Goal: Transaction & Acquisition: Purchase product/service

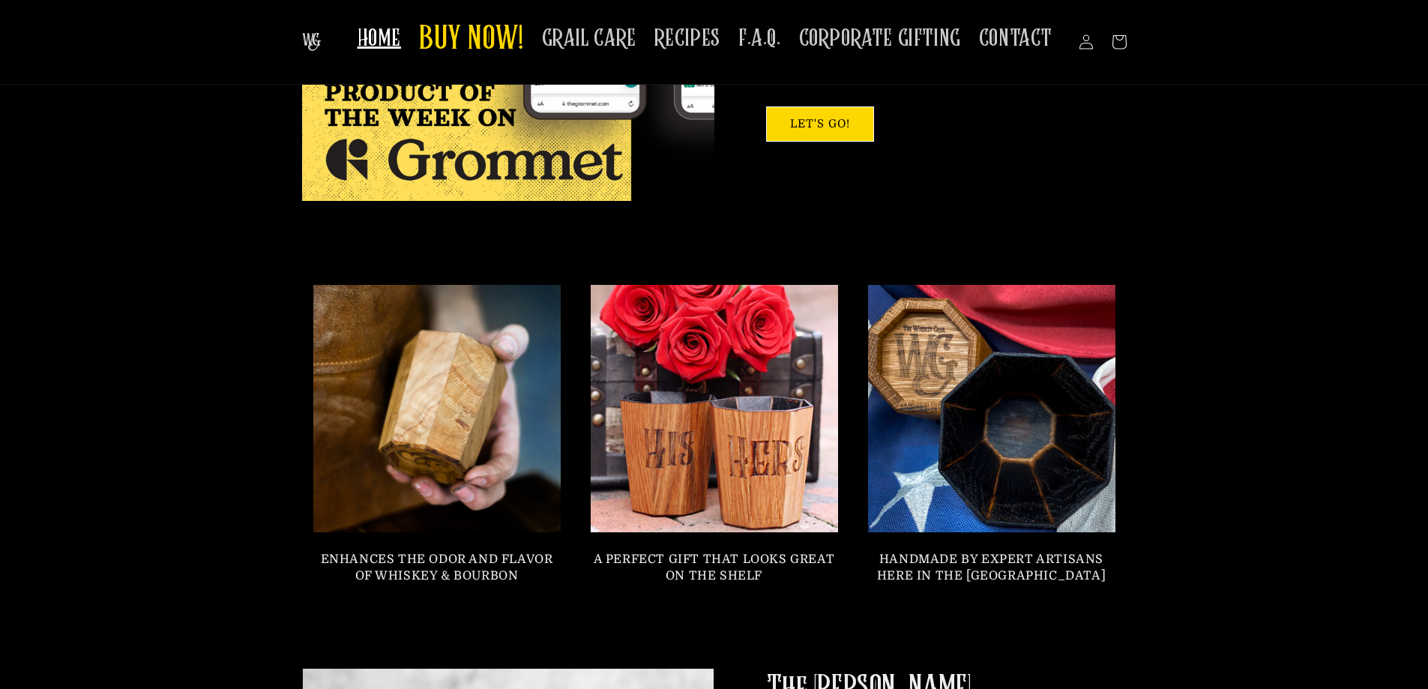
scroll to position [830, 0]
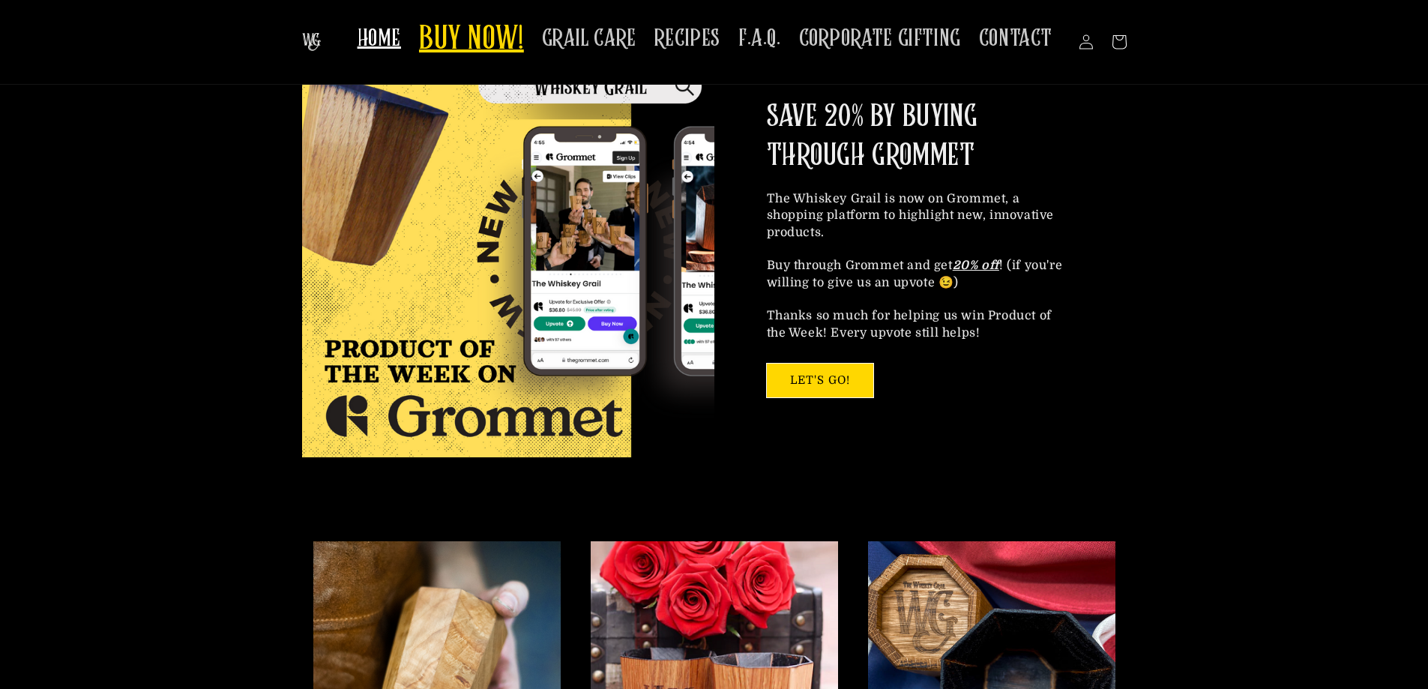
click at [462, 51] on span "BUY NOW!" at bounding box center [471, 39] width 105 height 41
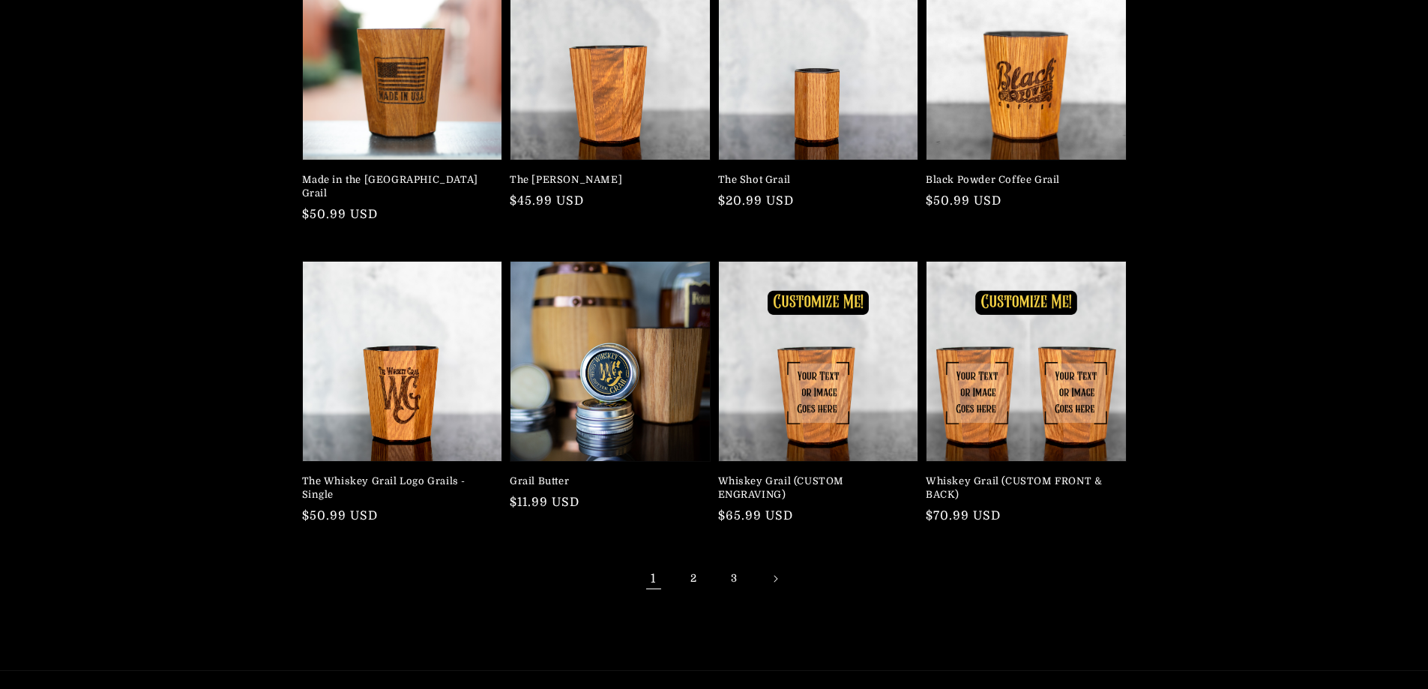
scroll to position [225, 0]
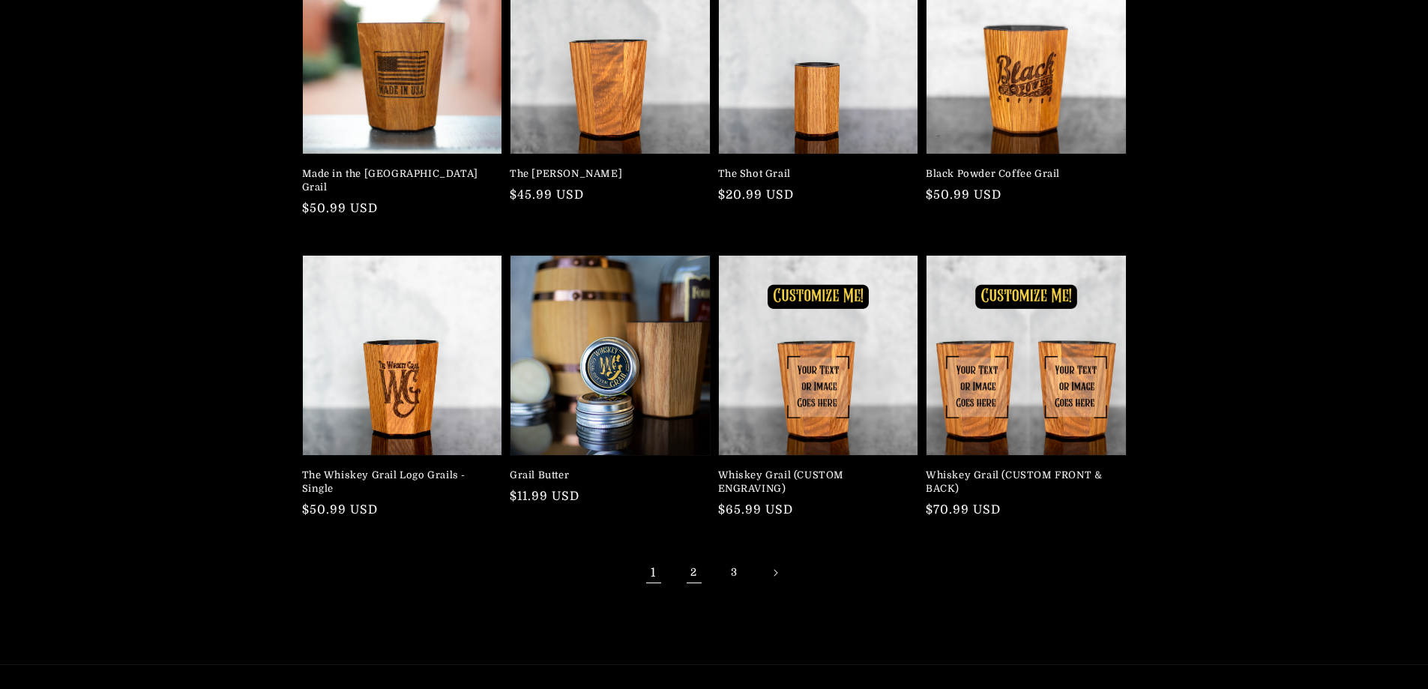
click at [689, 556] on link "2" at bounding box center [694, 572] width 33 height 33
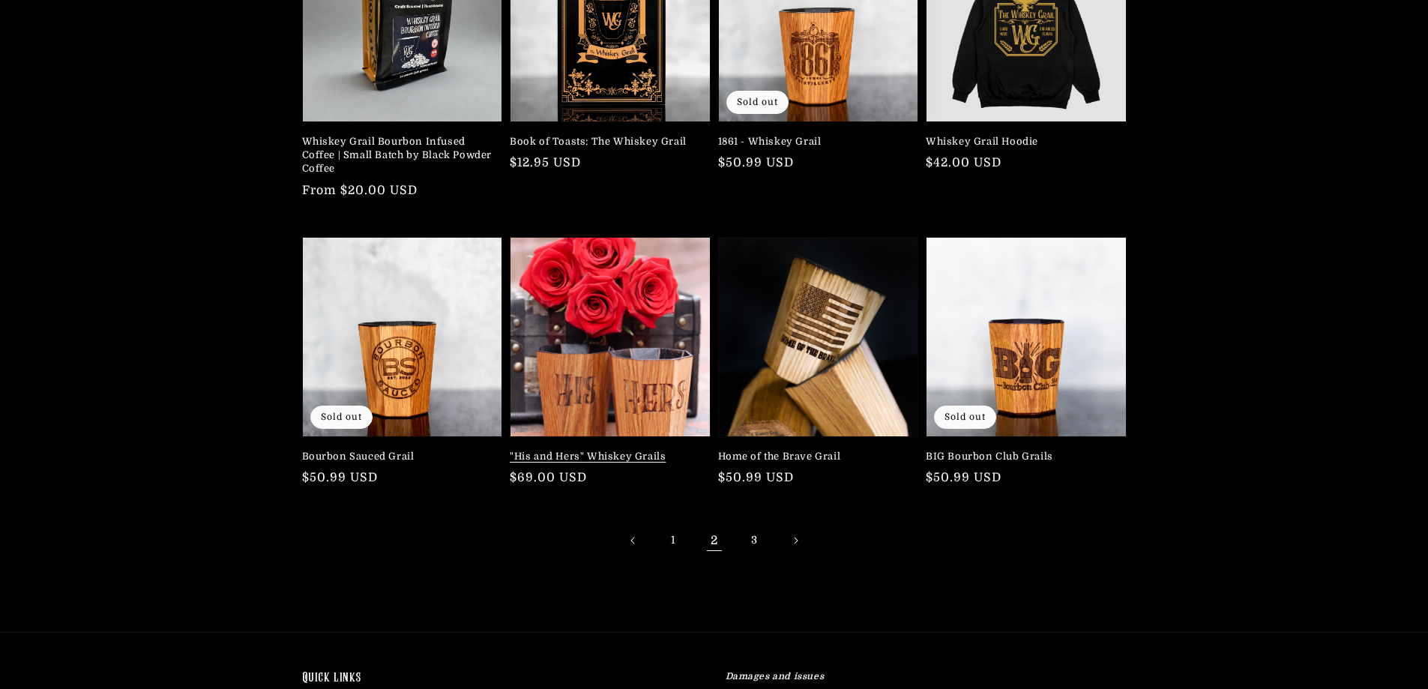
scroll to position [300, 0]
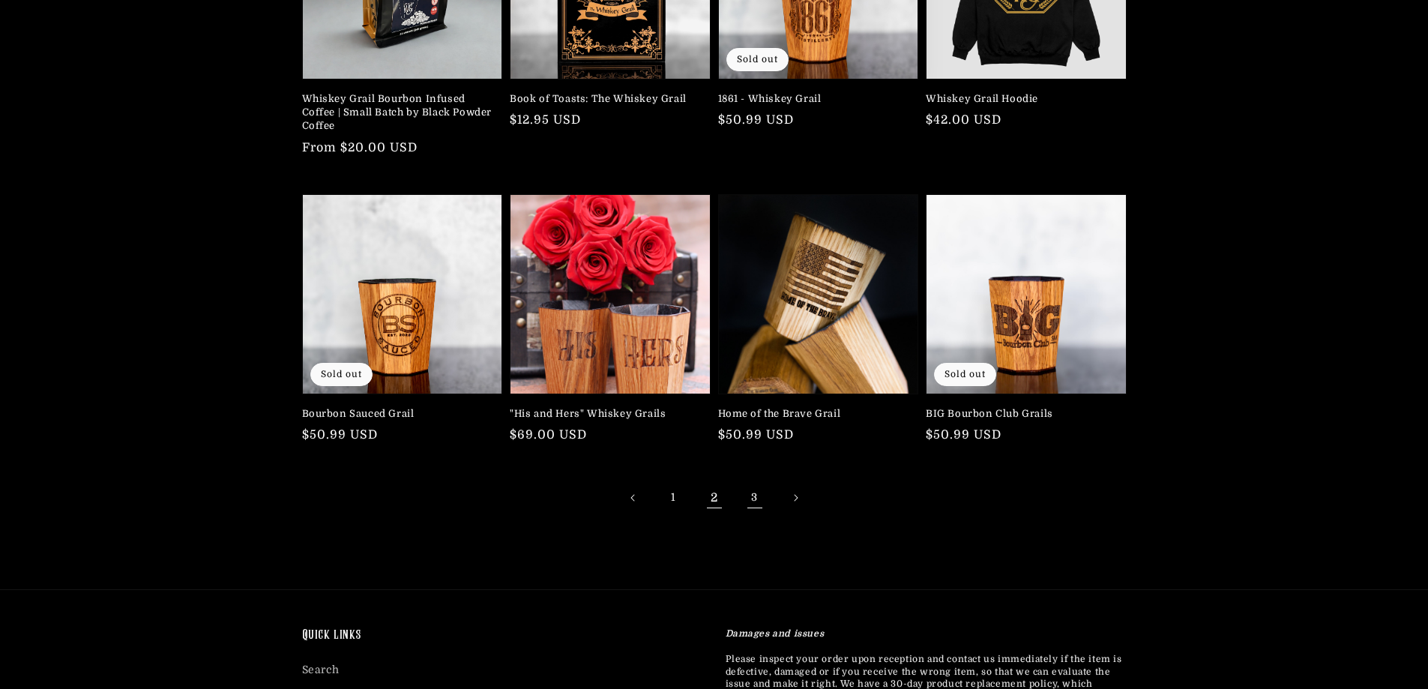
click at [751, 495] on link "3" at bounding box center [754, 497] width 33 height 33
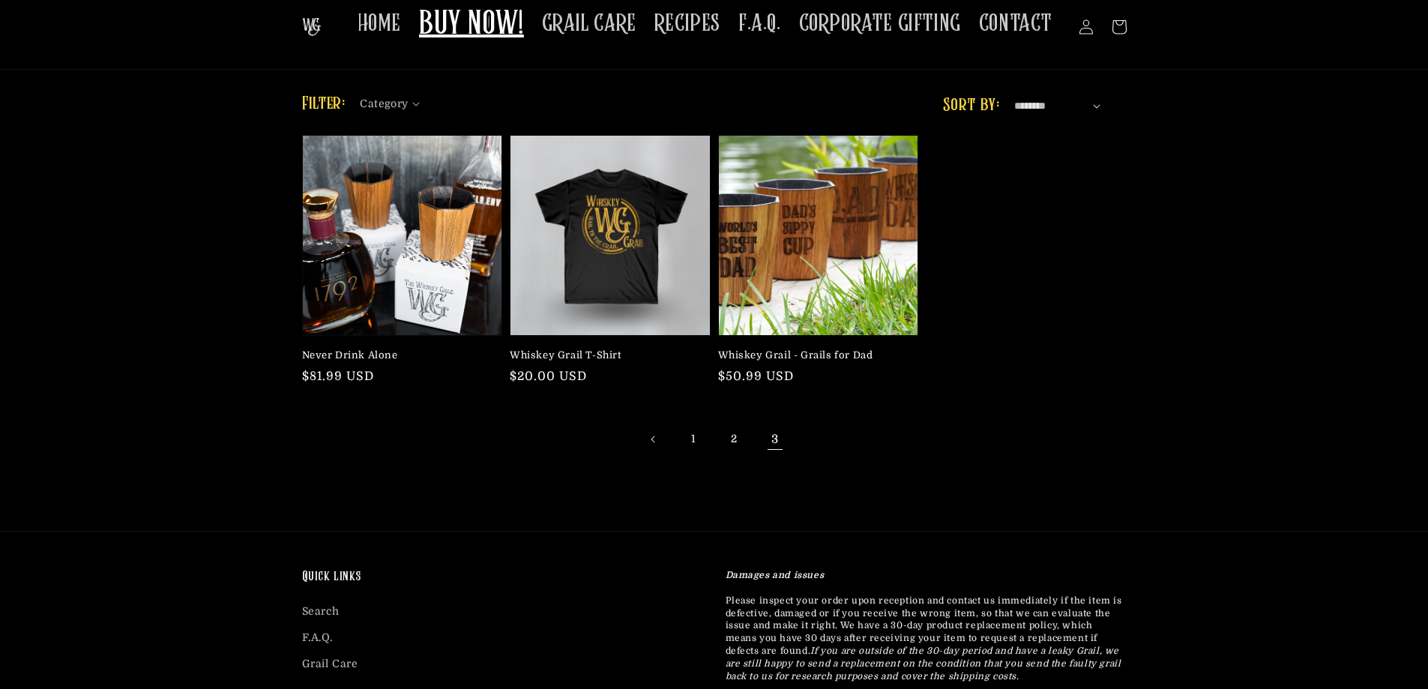
scroll to position [75, 0]
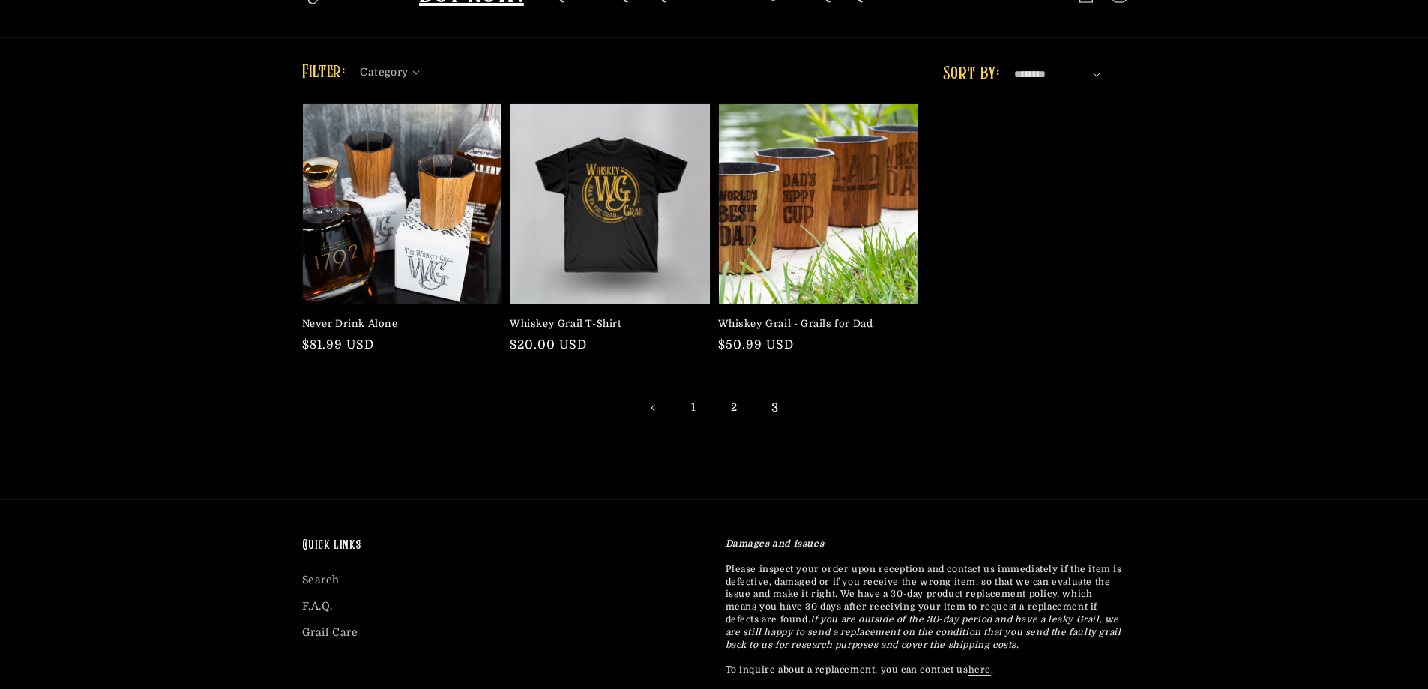
click at [694, 405] on link "1" at bounding box center [694, 407] width 33 height 33
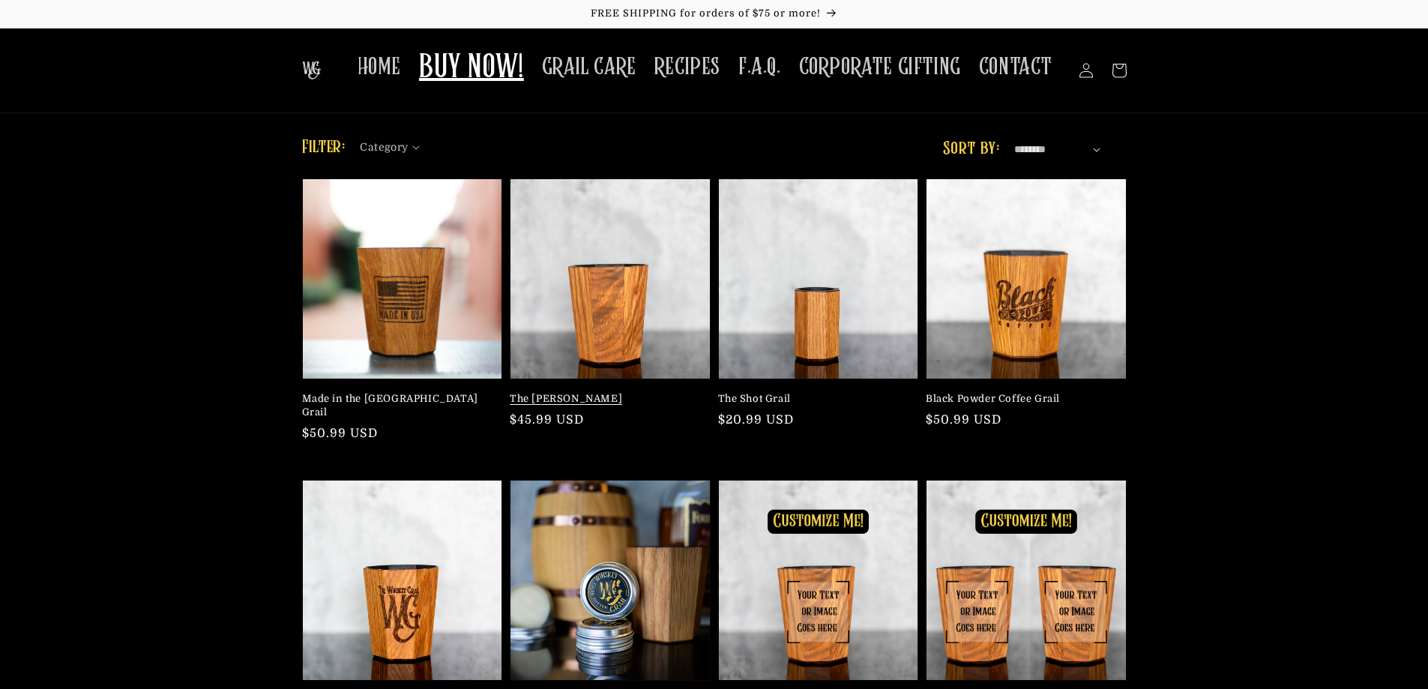
click at [566, 397] on link "The [PERSON_NAME]" at bounding box center [606, 398] width 192 height 13
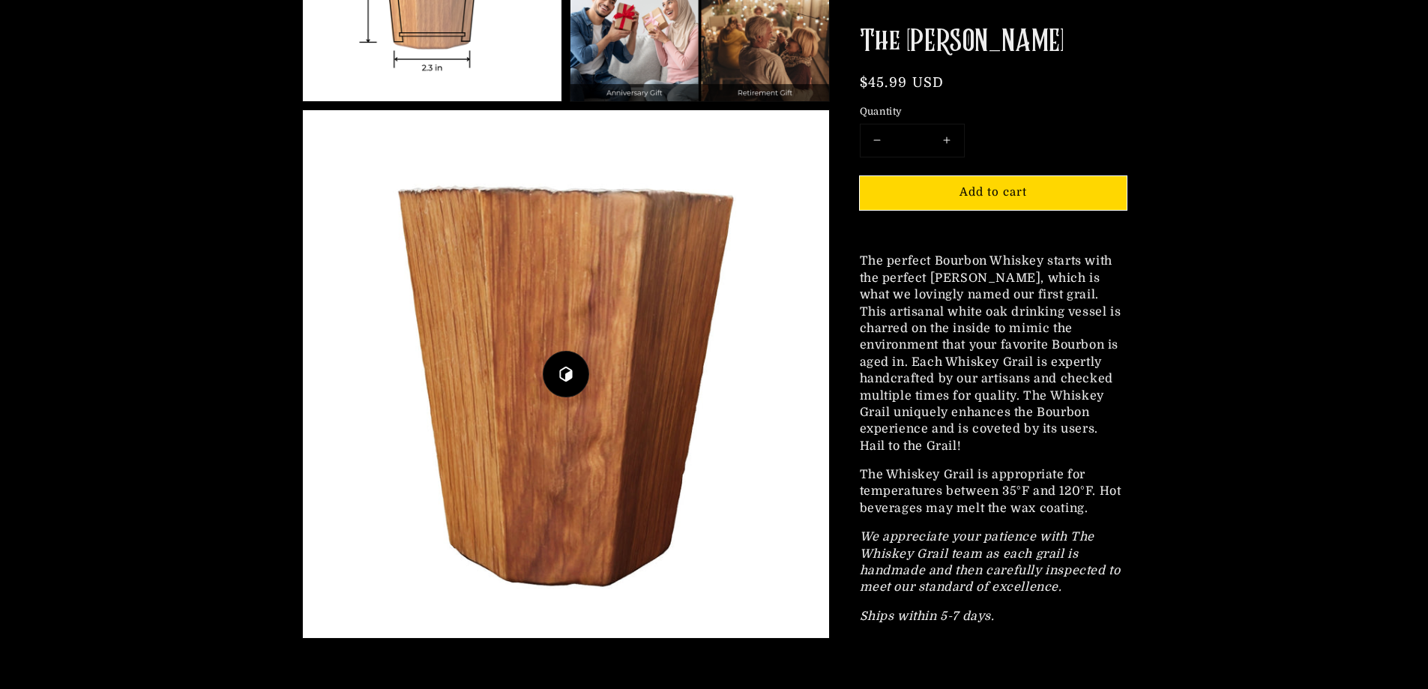
scroll to position [1724, 0]
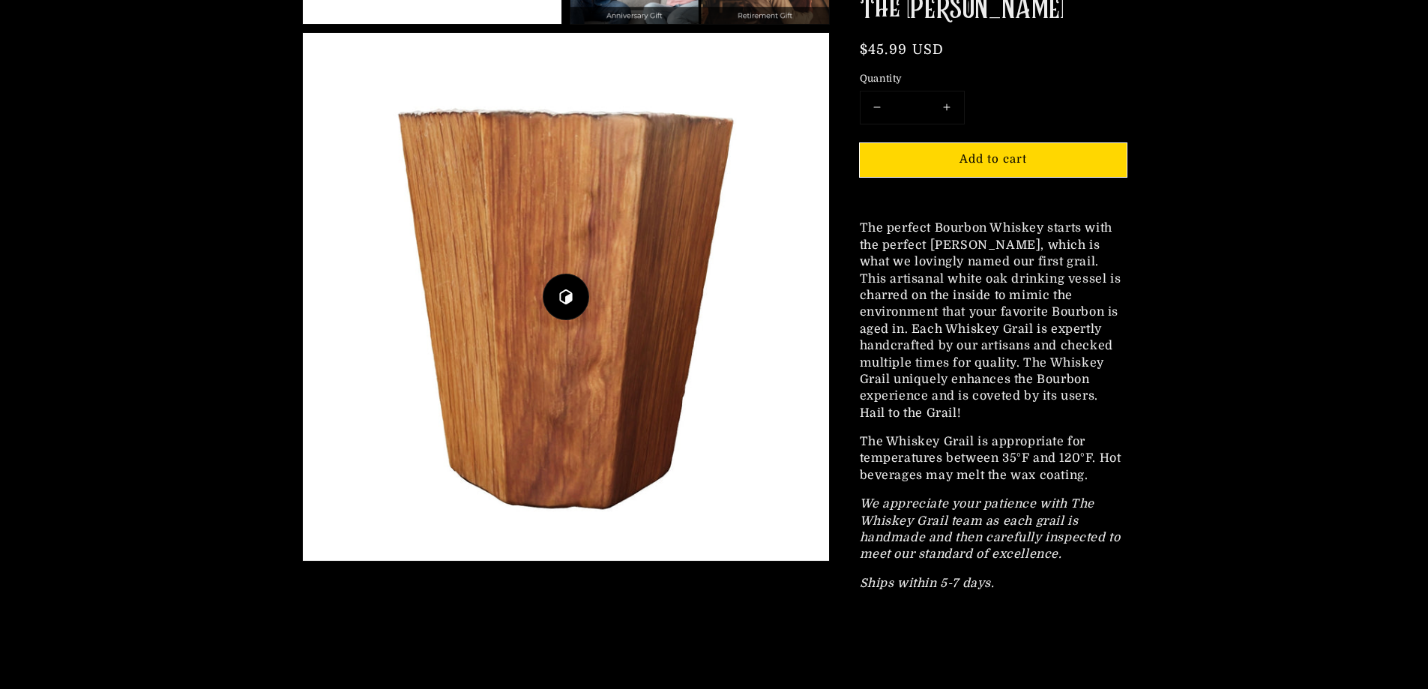
drag, startPoint x: 562, startPoint y: 293, endPoint x: 489, endPoint y: 297, distance: 73.5
click at [489, 297] on button "Play 3D Viewer" at bounding box center [566, 297] width 526 height 528
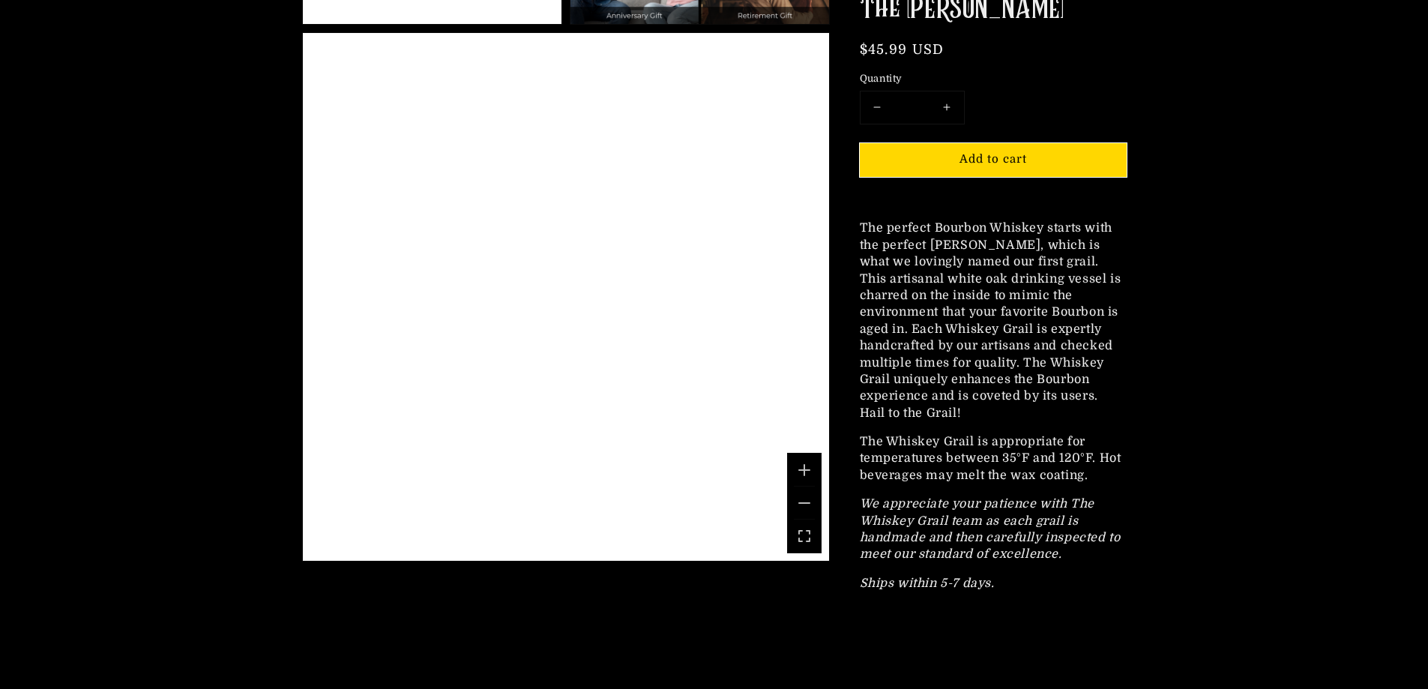
drag, startPoint x: 583, startPoint y: 316, endPoint x: 564, endPoint y: 347, distance: 36.6
click at [564, 347] on div "A 3D rendering of the Whiskey Grail Mash Bill.. Use mouse, touch or arrow keys …" at bounding box center [566, 297] width 526 height 528
